Goal: Task Accomplishment & Management: Use online tool/utility

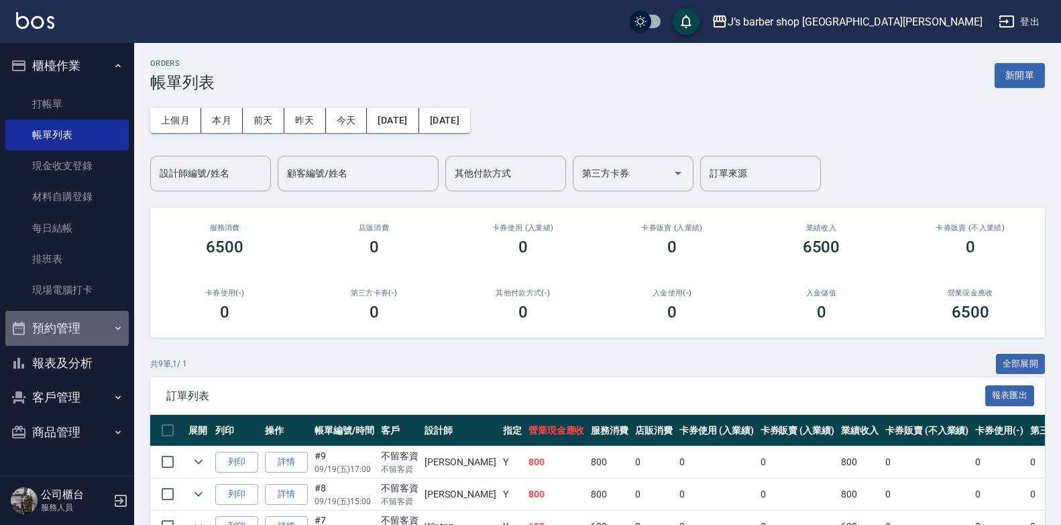
click at [63, 335] on button "預約管理" at bounding box center [66, 328] width 123 height 35
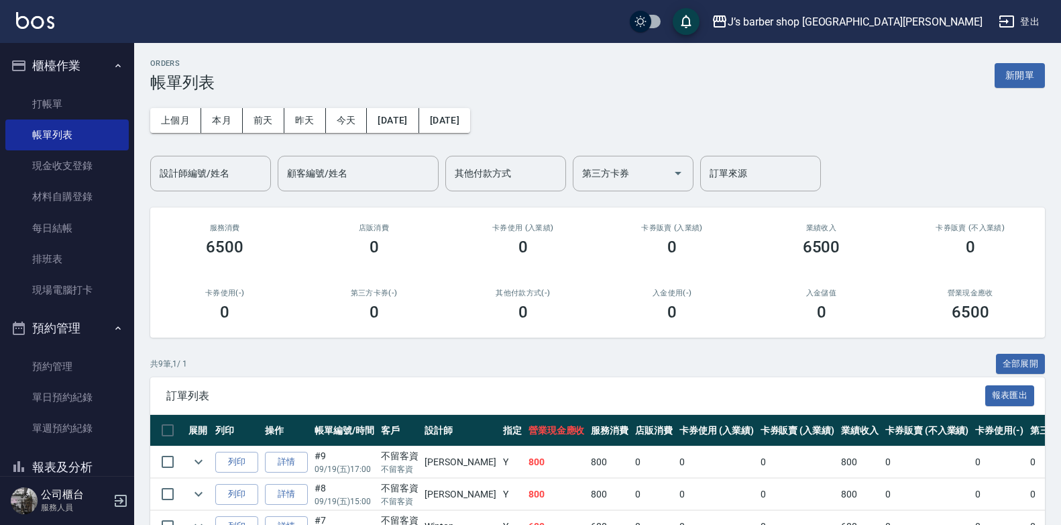
click at [44, 458] on button "報表及分析" at bounding box center [66, 466] width 123 height 35
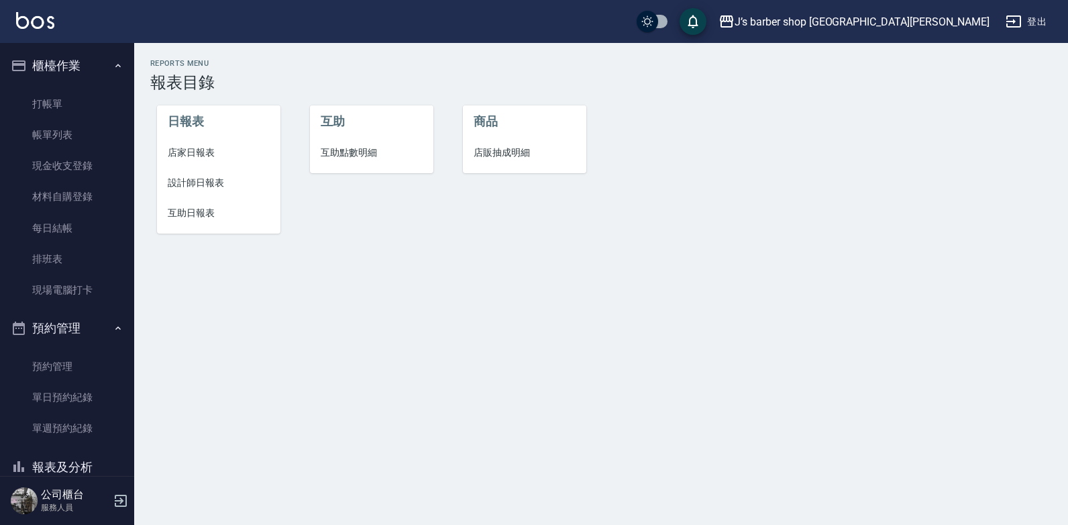
click at [203, 182] on span "設計師日報表" at bounding box center [219, 183] width 102 height 14
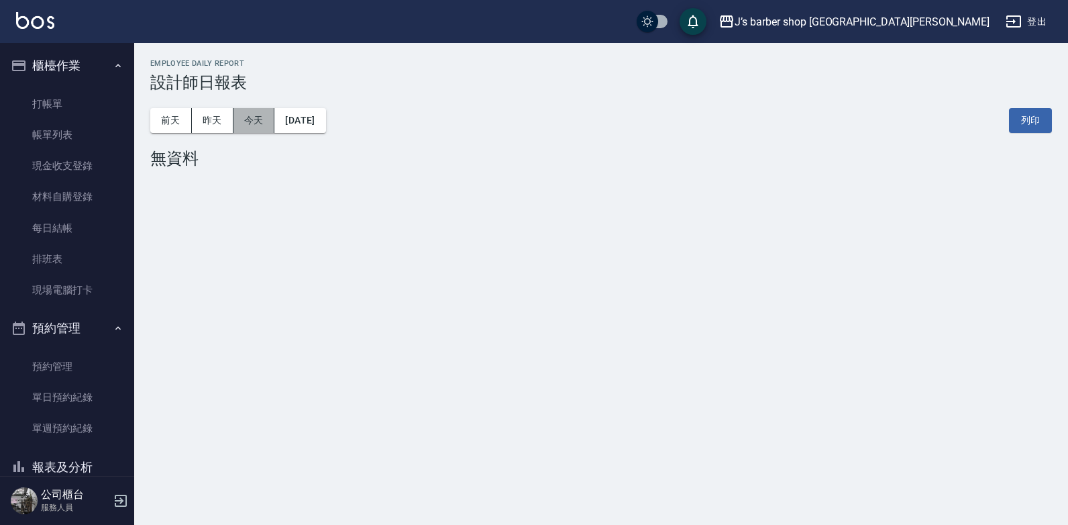
click at [268, 116] on button "今天" at bounding box center [254, 120] width 42 height 25
click at [235, 118] on button "今天" at bounding box center [254, 120] width 42 height 25
click at [222, 117] on button "昨天" at bounding box center [213, 120] width 42 height 25
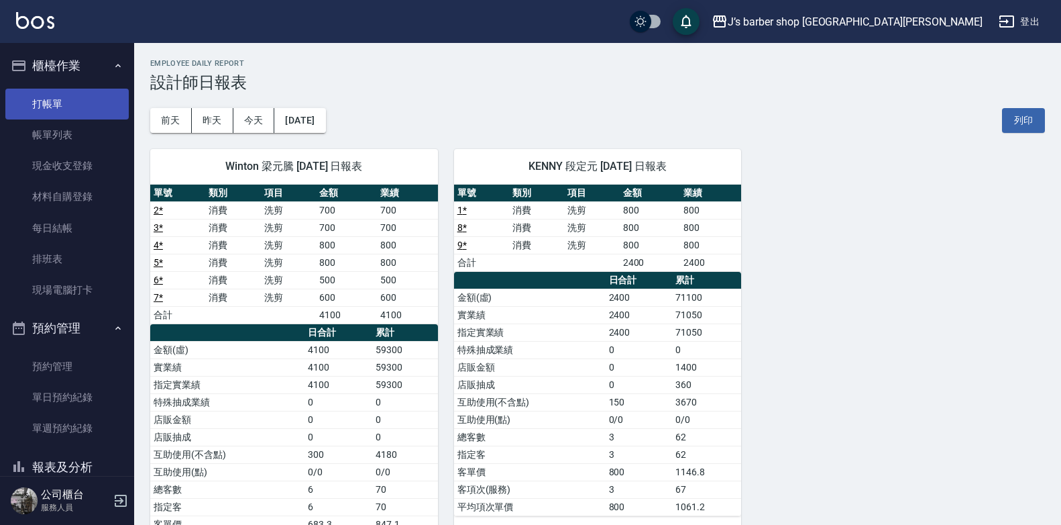
click at [89, 103] on link "打帳單" at bounding box center [66, 104] width 123 height 31
